Goal: Check status: Check status

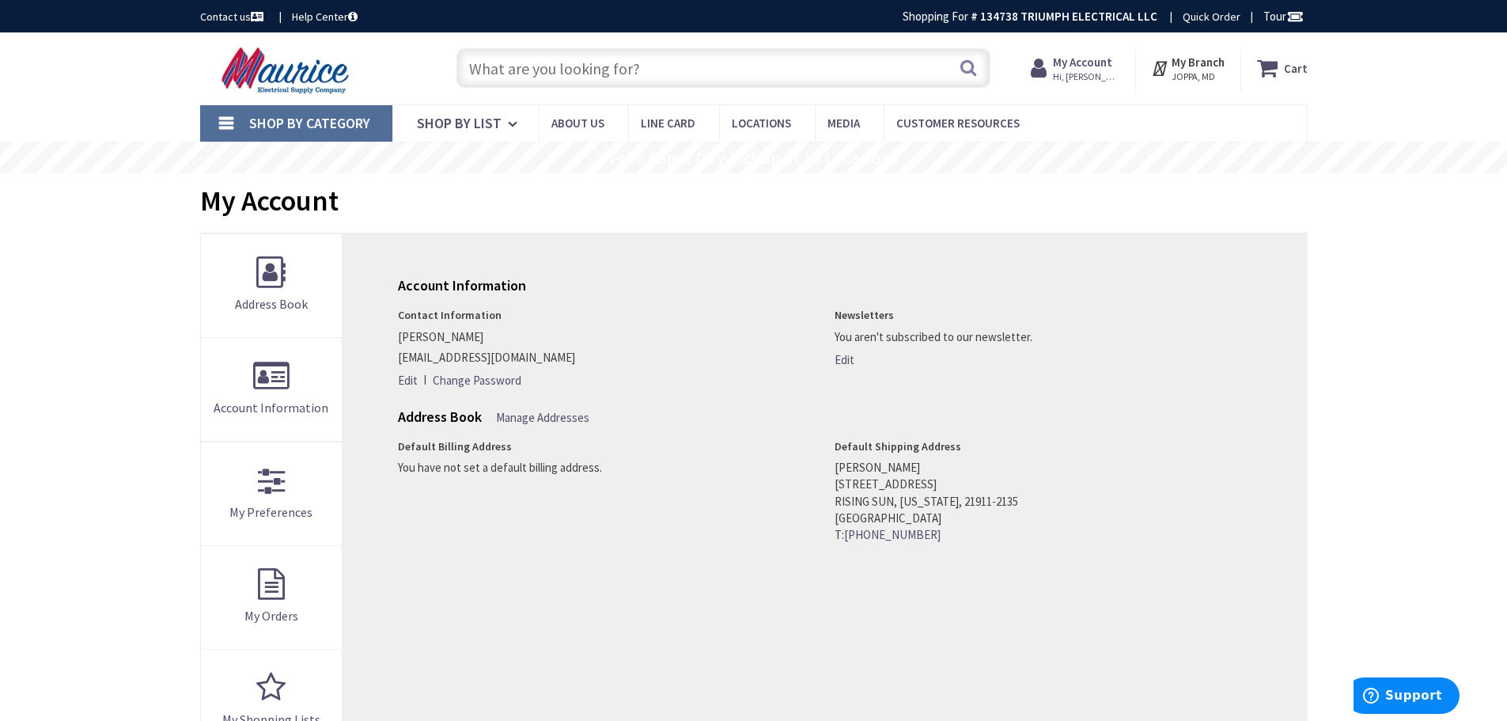
click at [1080, 64] on strong "My Account" at bounding box center [1082, 62] width 59 height 15
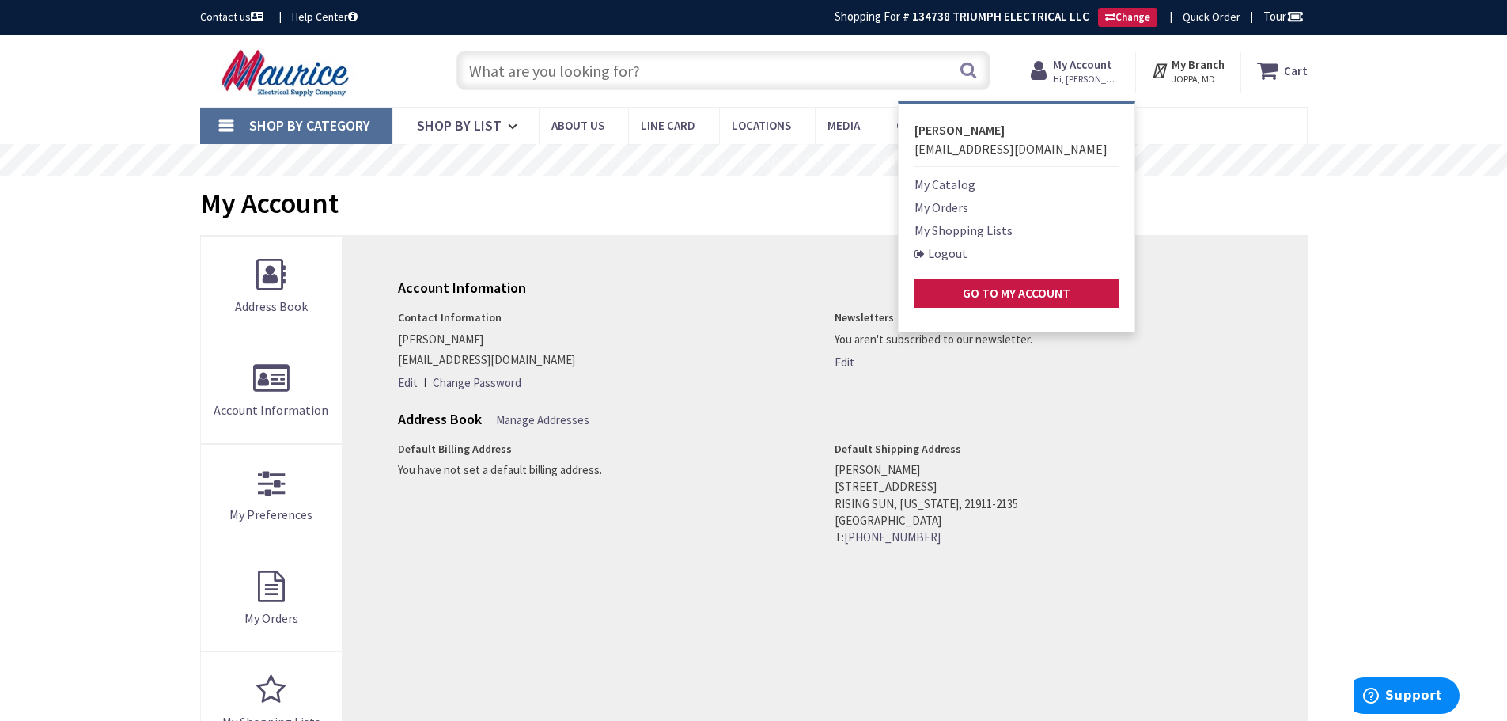
click at [951, 202] on link "My Orders" at bounding box center [941, 207] width 54 height 19
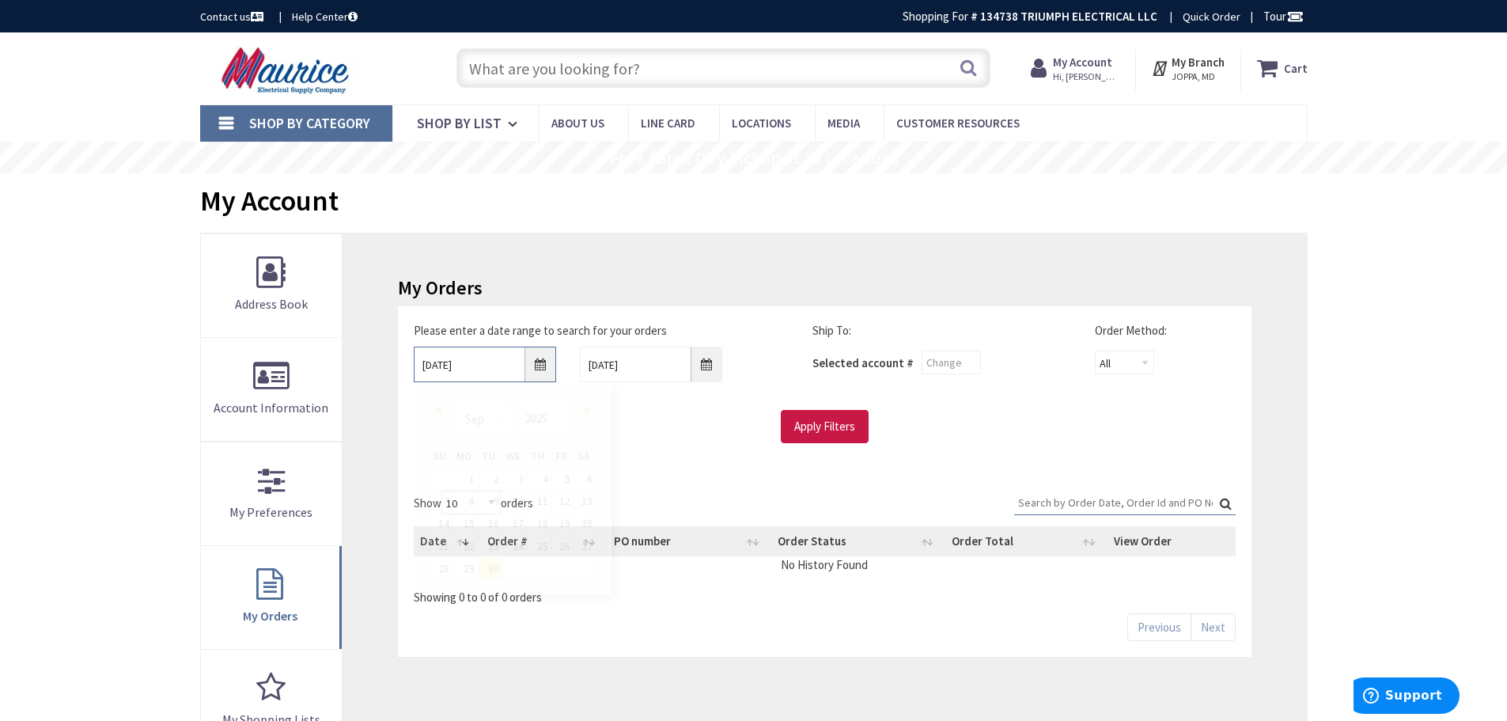
click at [543, 365] on input "9/30/2025" at bounding box center [485, 364] width 142 height 36
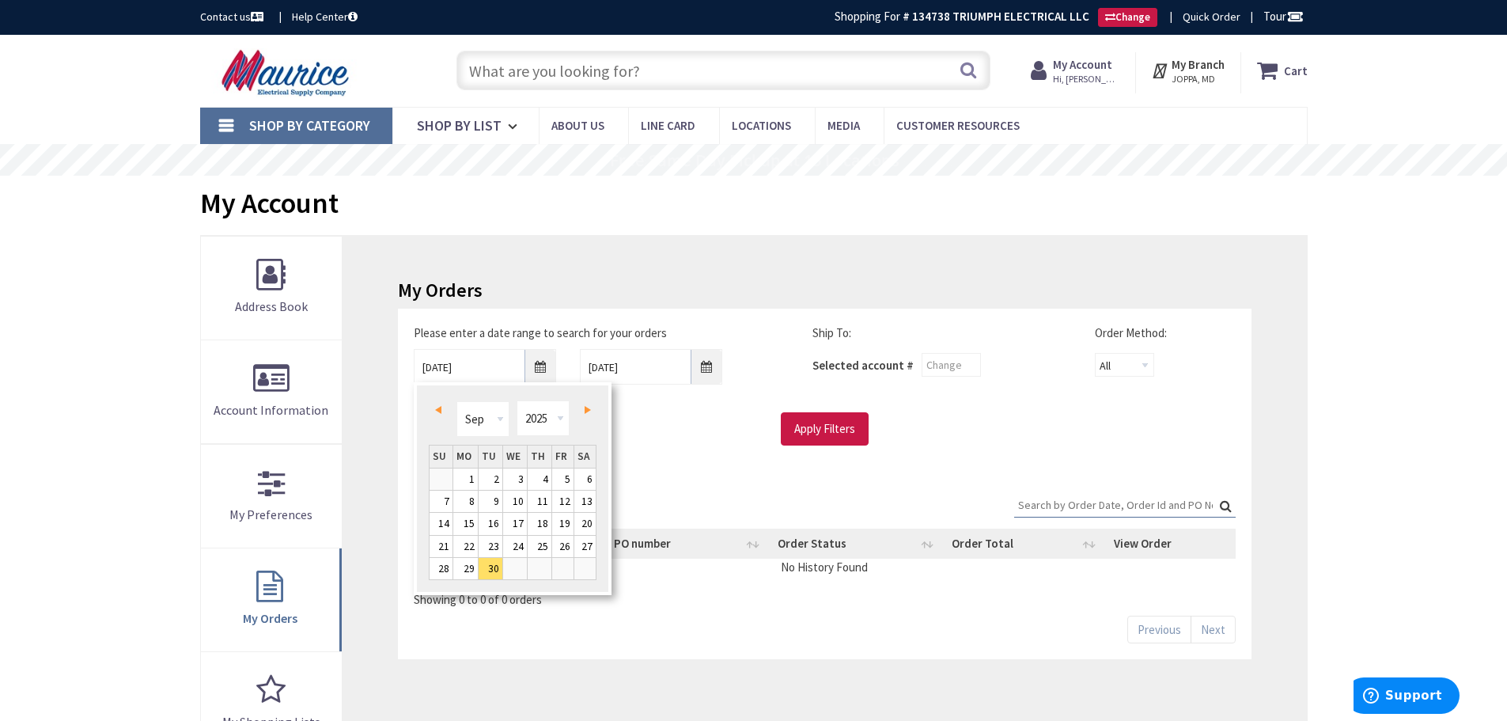
click at [441, 411] on link "Prev" at bounding box center [440, 409] width 21 height 21
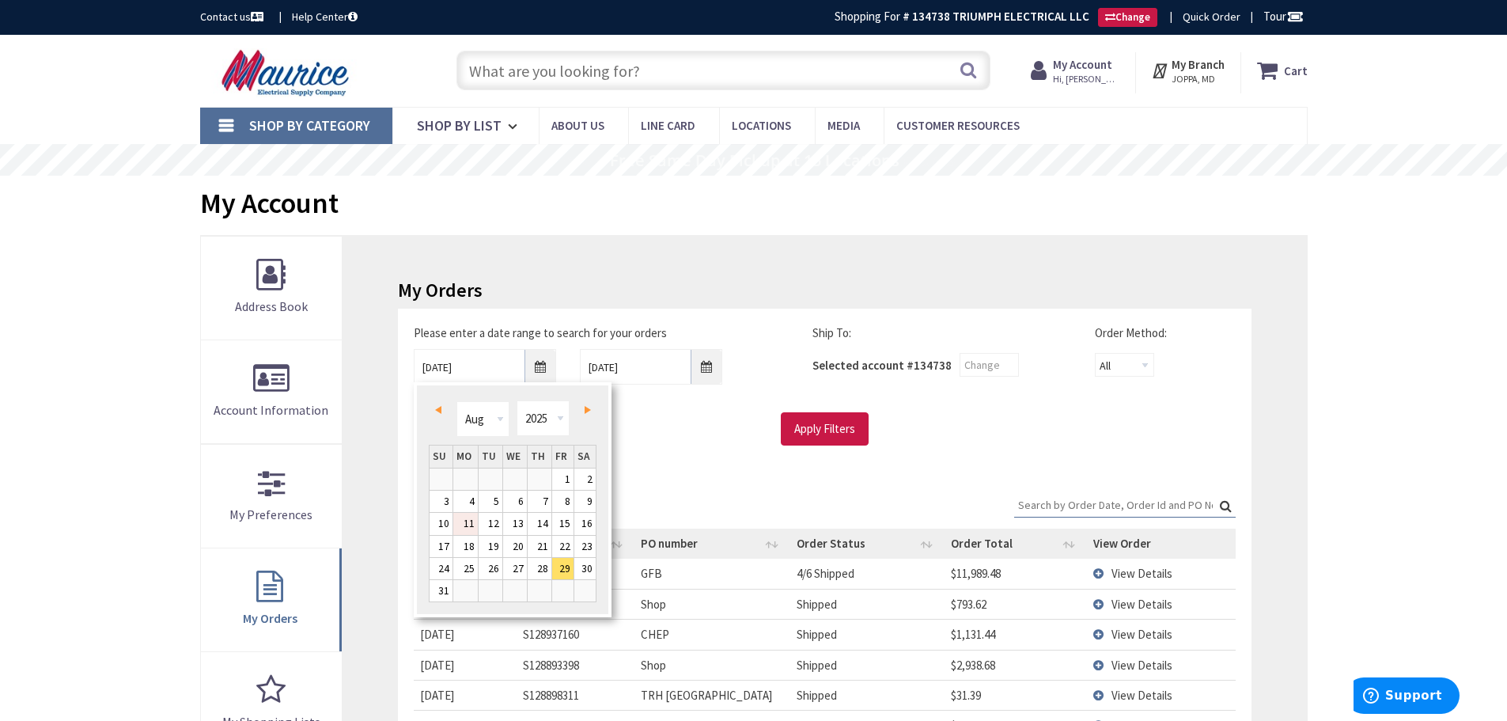
click at [470, 523] on link "11" at bounding box center [465, 523] width 25 height 21
type input "08/11/2025"
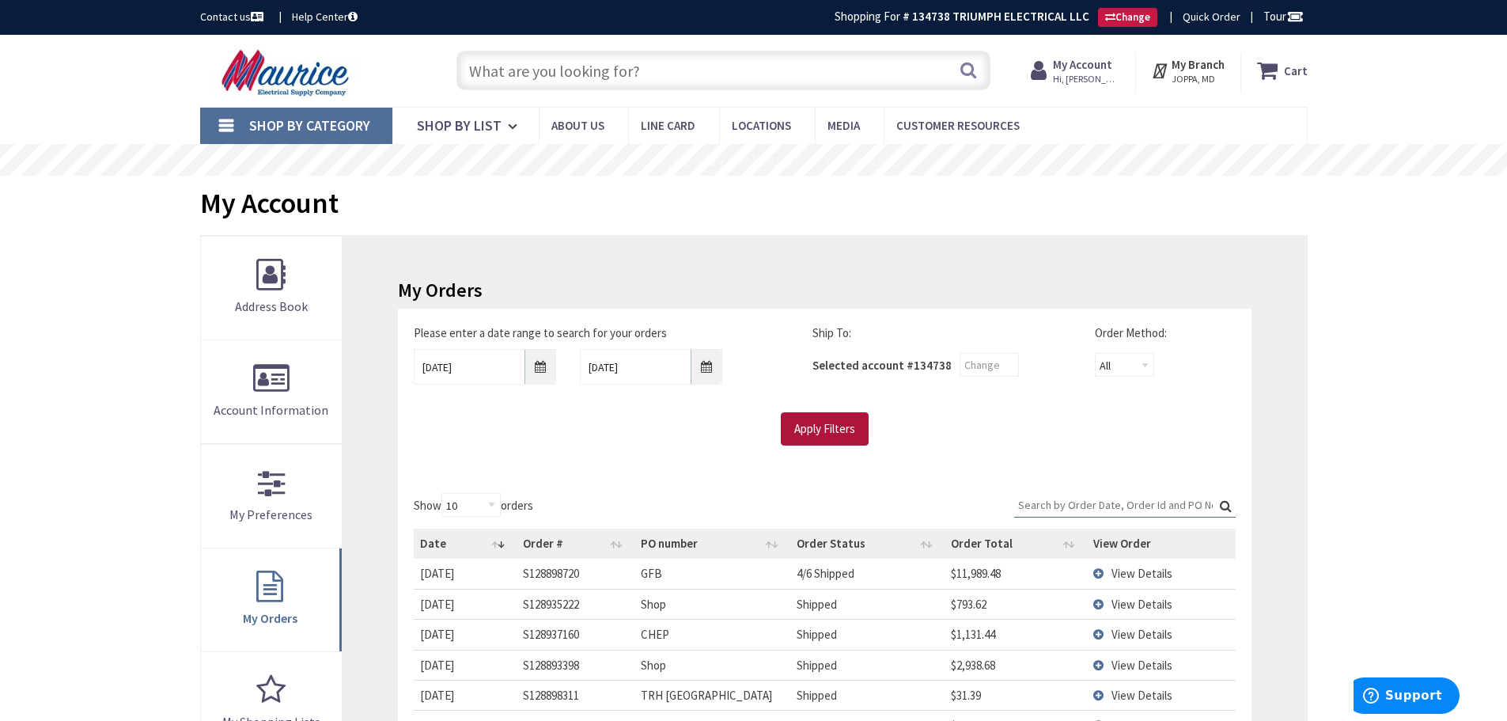
click at [830, 430] on input "Apply Filters" at bounding box center [825, 428] width 88 height 33
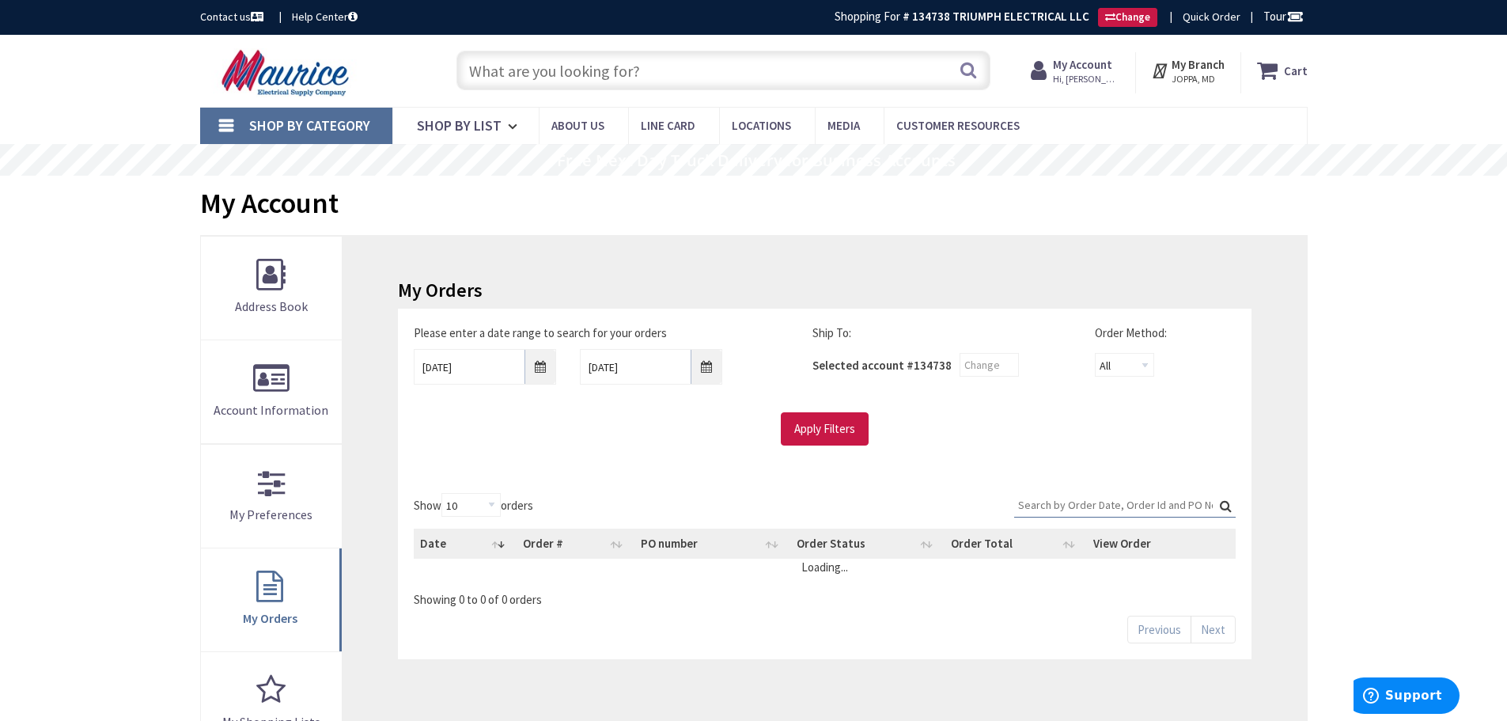
click at [1053, 506] on input "Search:" at bounding box center [1124, 505] width 221 height 24
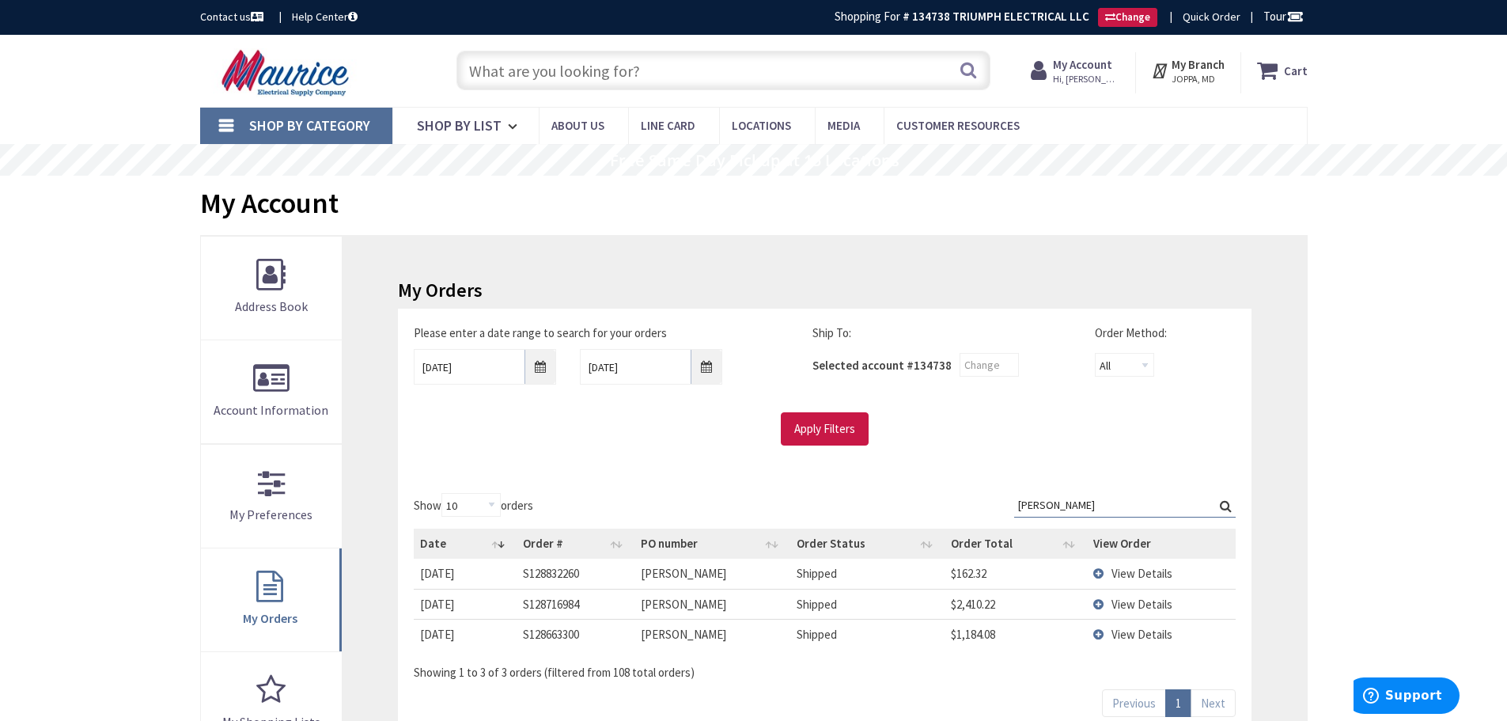
type input "holloway"
click at [1228, 508] on label "Search: holloway" at bounding box center [1124, 505] width 221 height 25
click at [1228, 508] on input "holloway" at bounding box center [1124, 505] width 221 height 24
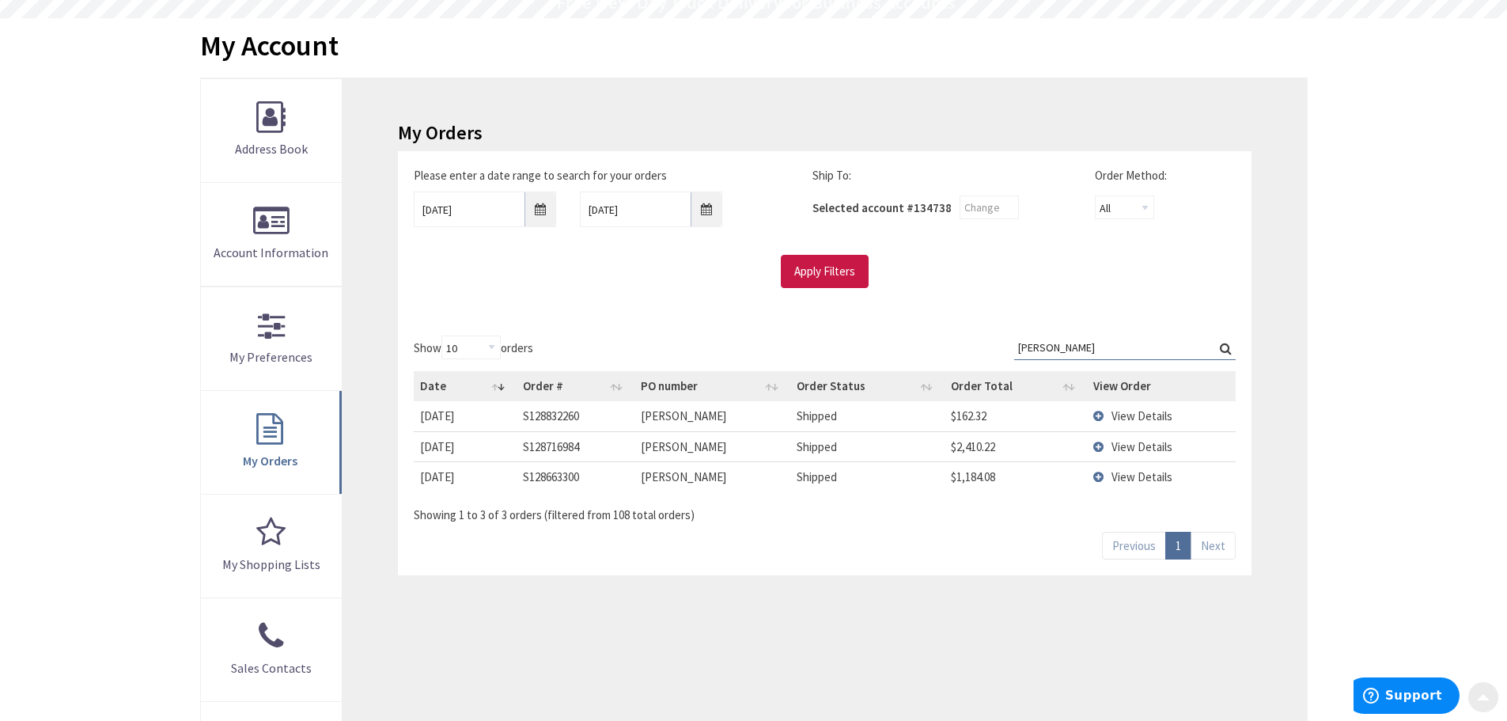
scroll to position [237, 0]
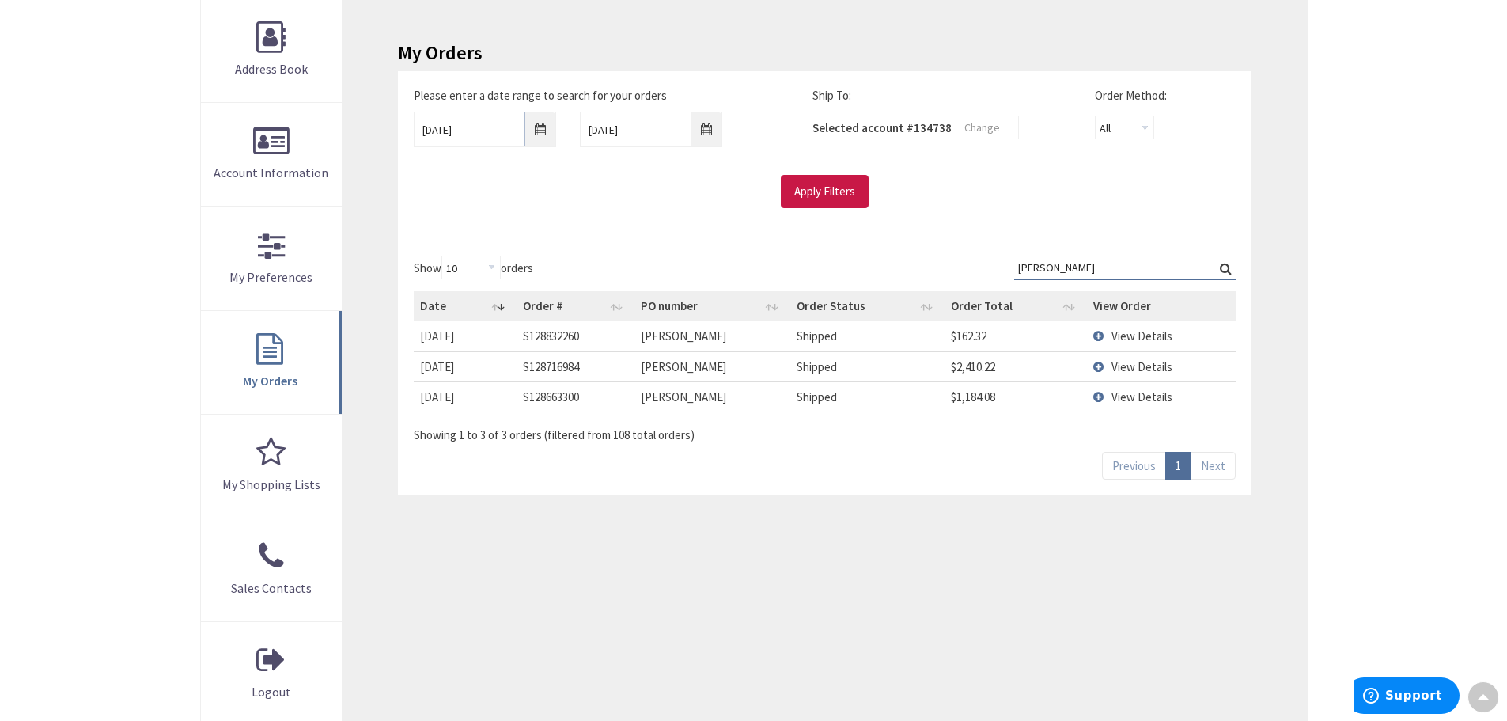
click at [1101, 335] on td "View Details" at bounding box center [1161, 335] width 148 height 29
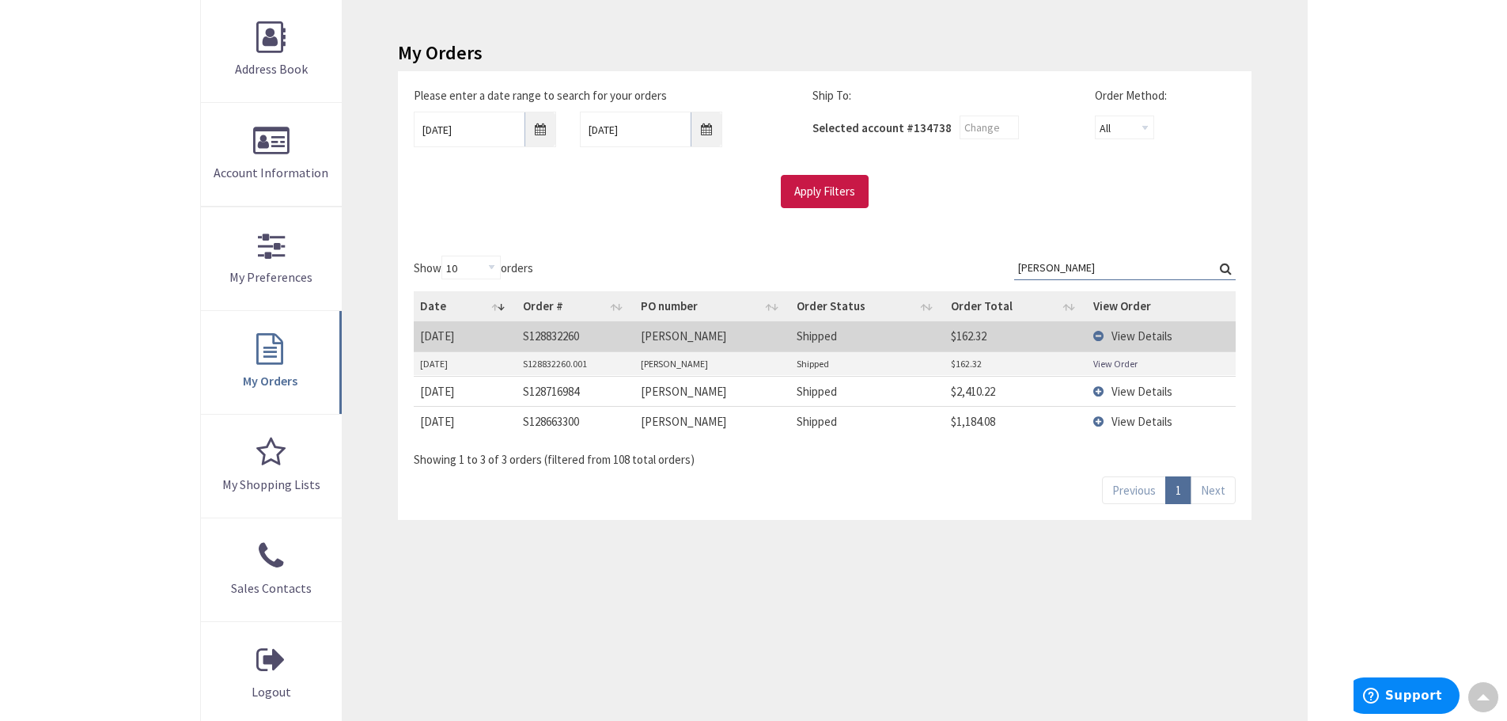
click at [1112, 366] on link "View Order" at bounding box center [1115, 363] width 44 height 13
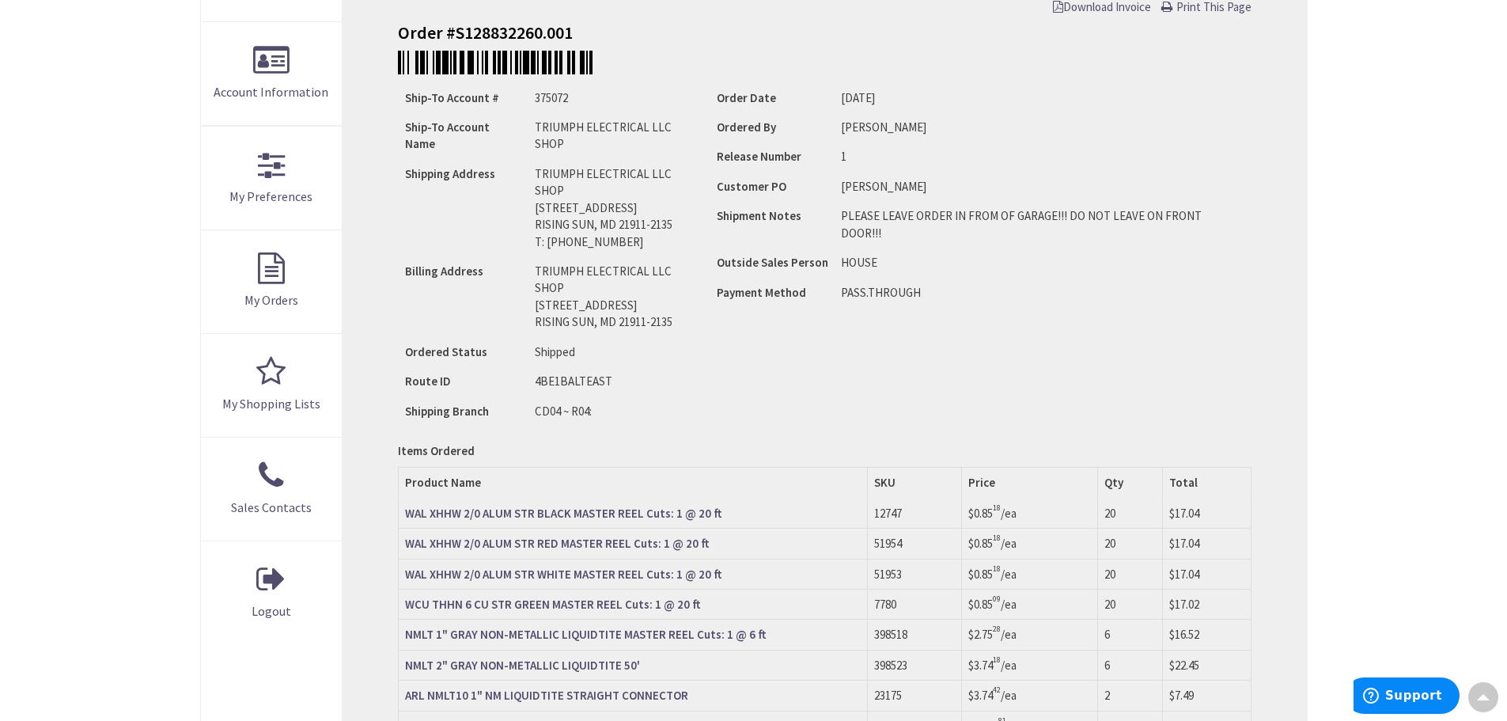
scroll to position [161, 0]
